Goal: Task Accomplishment & Management: Use online tool/utility

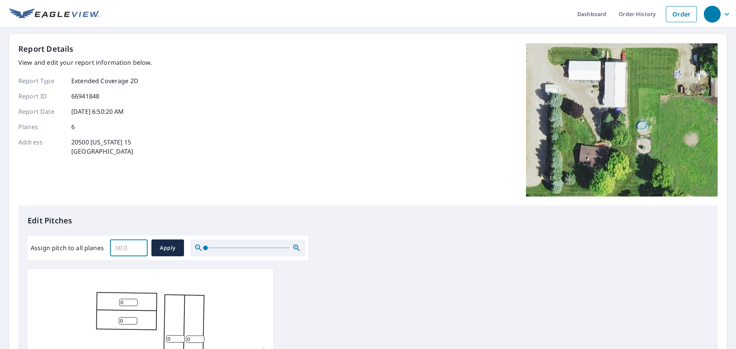
click at [121, 250] on input "Assign pitch to all planes" at bounding box center [129, 247] width 38 height 21
click at [140, 248] on input "0" at bounding box center [129, 247] width 38 height 21
click at [140, 248] on input "0.1" at bounding box center [129, 247] width 38 height 21
click at [140, 248] on input "0.2" at bounding box center [129, 247] width 38 height 21
click at [140, 248] on input "0.3" at bounding box center [129, 247] width 38 height 21
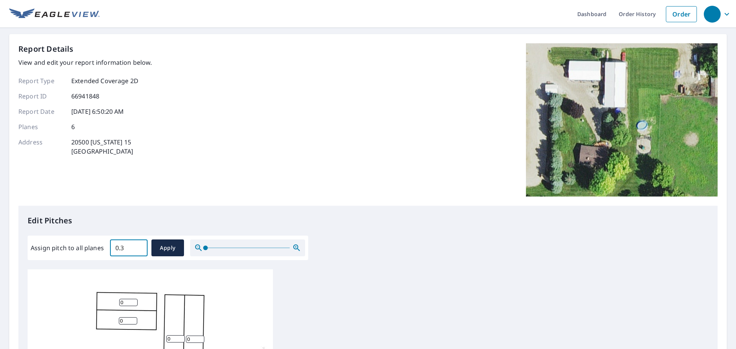
click at [126, 248] on input "0.3" at bounding box center [129, 247] width 38 height 21
type input "4"
click at [163, 249] on span "Apply" at bounding box center [168, 248] width 20 height 10
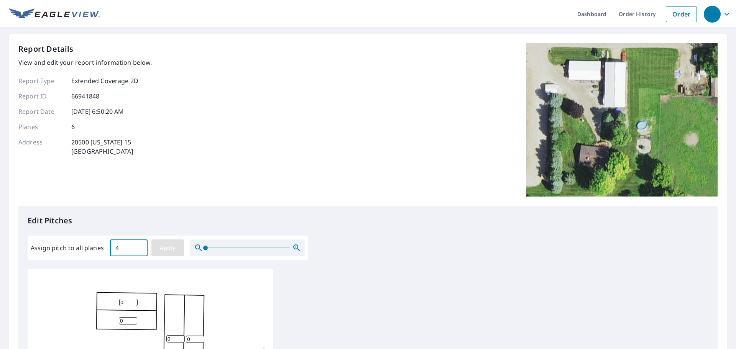
type input "4"
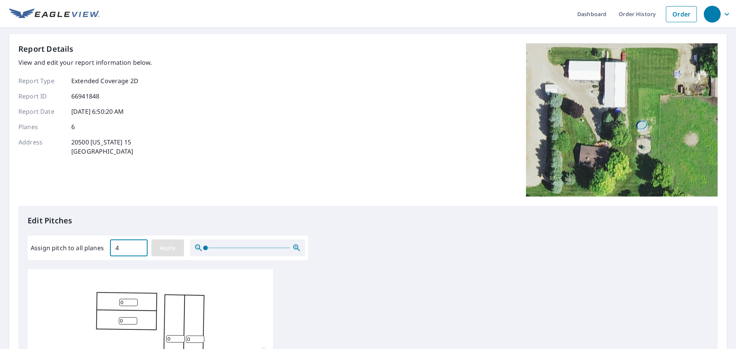
type input "4"
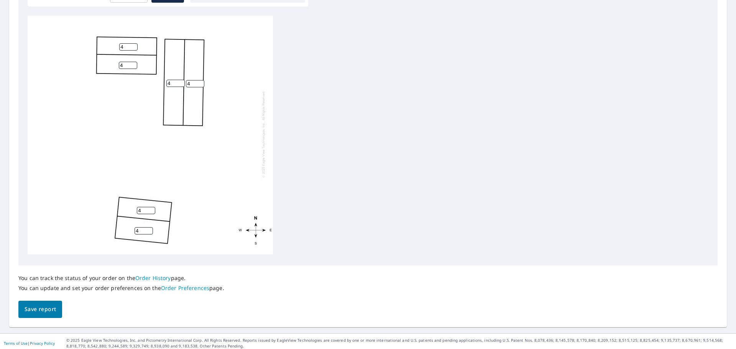
scroll to position [258, 0]
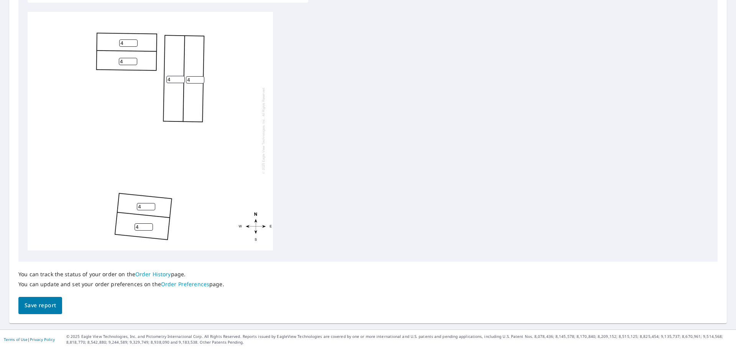
click at [45, 305] on span "Save report" at bounding box center [40, 306] width 31 height 10
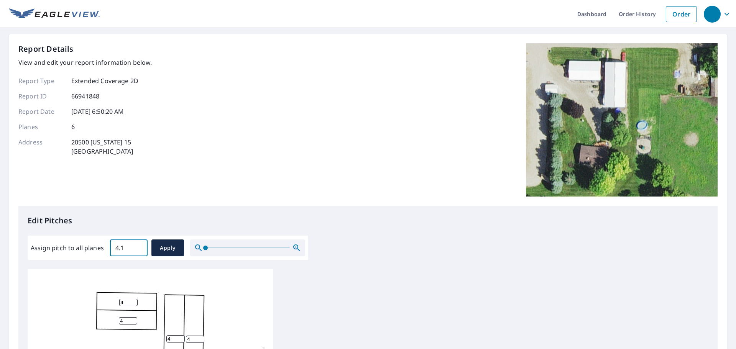
click at [140, 247] on input "4.1" at bounding box center [129, 247] width 38 height 21
click at [129, 250] on input "4.1" at bounding box center [129, 247] width 38 height 21
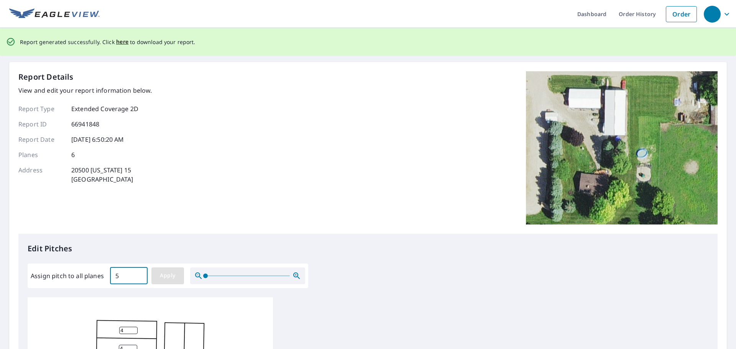
type input "5"
click at [172, 277] on span "Apply" at bounding box center [168, 276] width 20 height 10
type input "5"
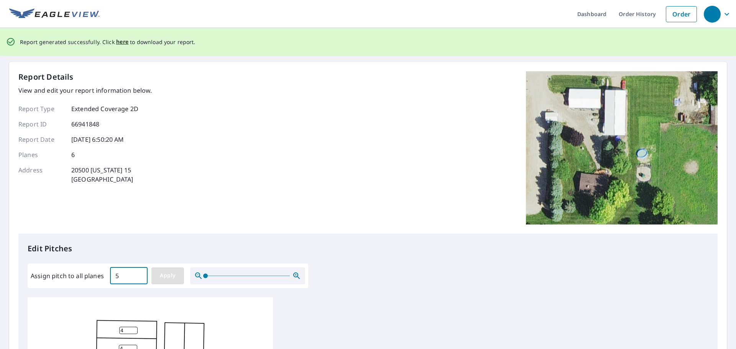
type input "5"
click at [119, 42] on span "here" at bounding box center [122, 42] width 13 height 10
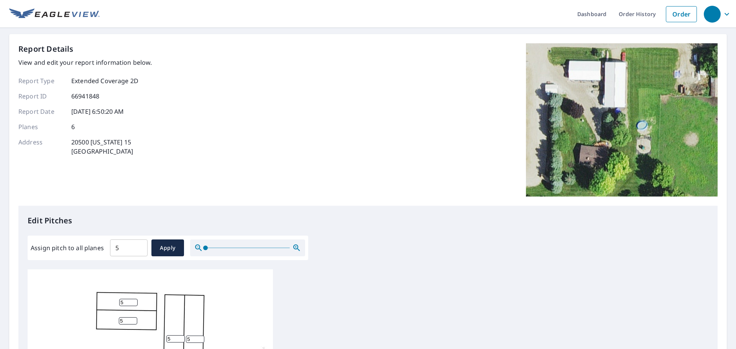
scroll to position [258, 0]
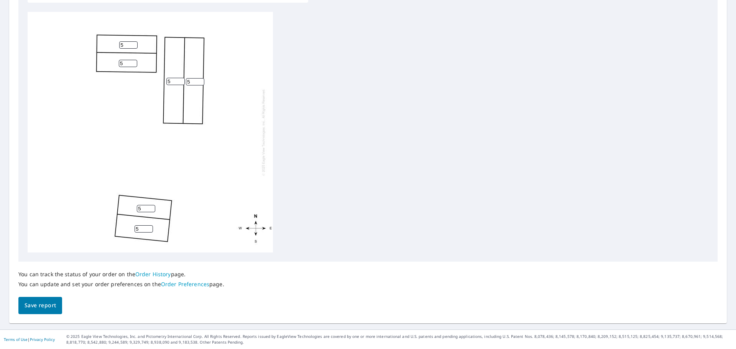
click at [46, 305] on span "Save report" at bounding box center [40, 306] width 31 height 10
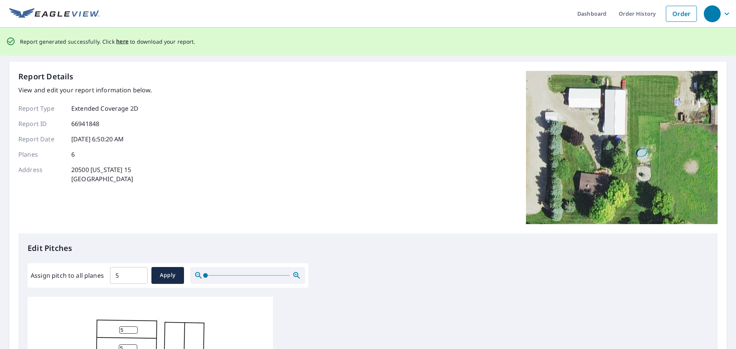
scroll to position [0, 0]
